Goal: Task Accomplishment & Management: Manage account settings

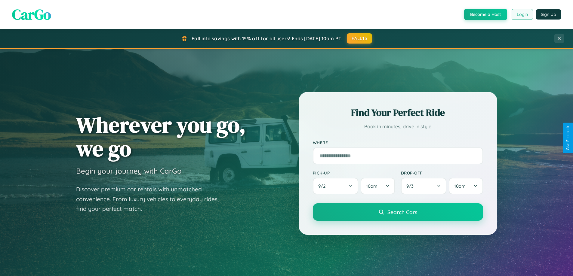
click at [522, 14] on button "Login" at bounding box center [521, 14] width 21 height 11
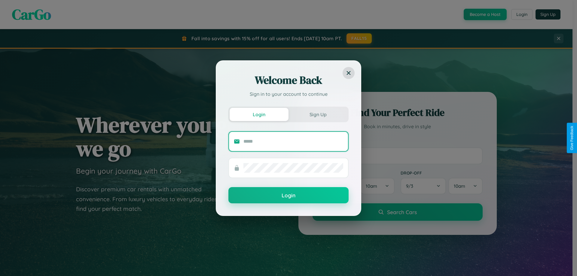
click at [293, 141] on input "text" at bounding box center [294, 142] width 100 height 10
type input "**********"
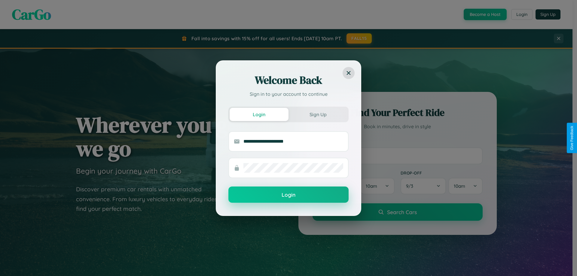
click at [289, 195] on button "Login" at bounding box center [288, 195] width 120 height 16
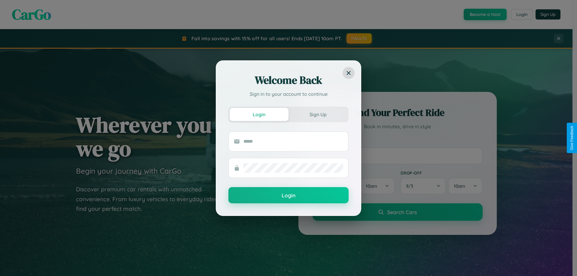
click at [522, 14] on div "Welcome Back Sign in to your account to continue Login Sign Up Login" at bounding box center [288, 138] width 577 height 276
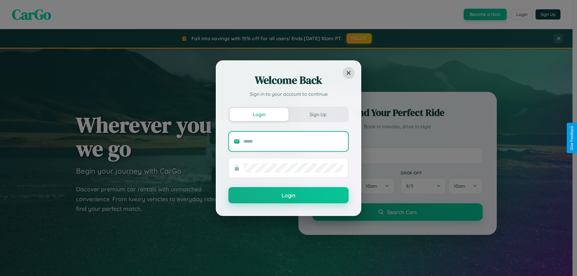
click at [293, 141] on input "text" at bounding box center [294, 142] width 100 height 10
type input "**********"
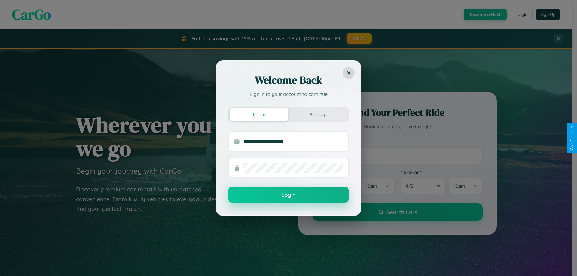
click at [289, 195] on button "Login" at bounding box center [288, 195] width 120 height 16
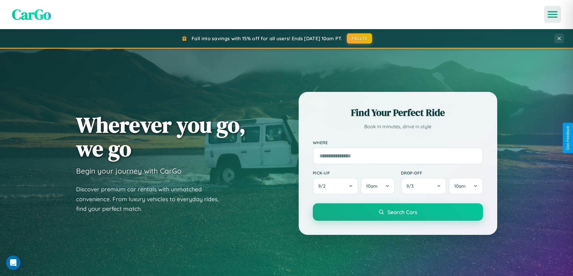
click at [552, 14] on icon "Open menu" at bounding box center [552, 14] width 9 height 5
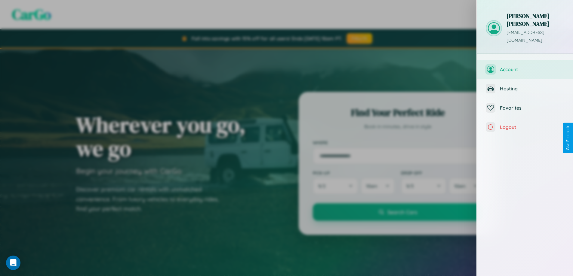
click at [525, 66] on span "Account" at bounding box center [532, 69] width 64 height 6
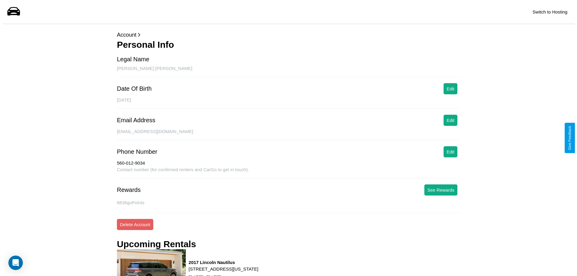
scroll to position [87, 0]
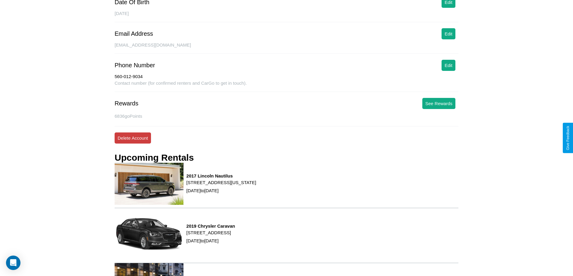
click at [133, 138] on button "Delete Account" at bounding box center [133, 138] width 36 height 11
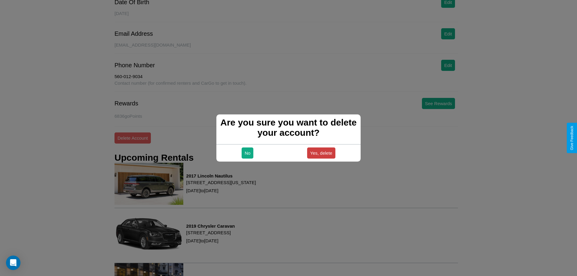
click at [321, 153] on button "Yes, delete" at bounding box center [321, 153] width 28 height 11
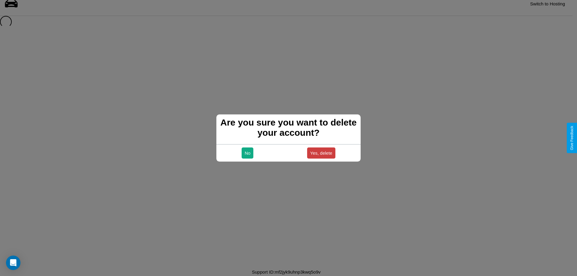
scroll to position [8, 0]
